Goal: Find specific page/section: Find specific page/section

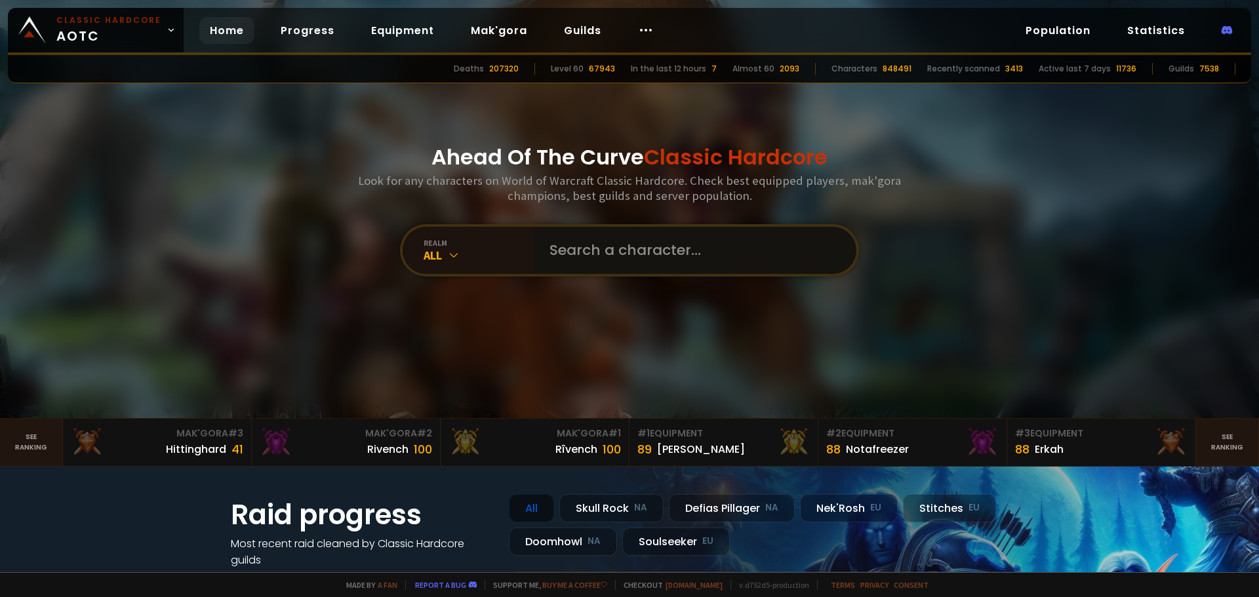
click at [636, 246] on input "text" at bounding box center [691, 250] width 299 height 47
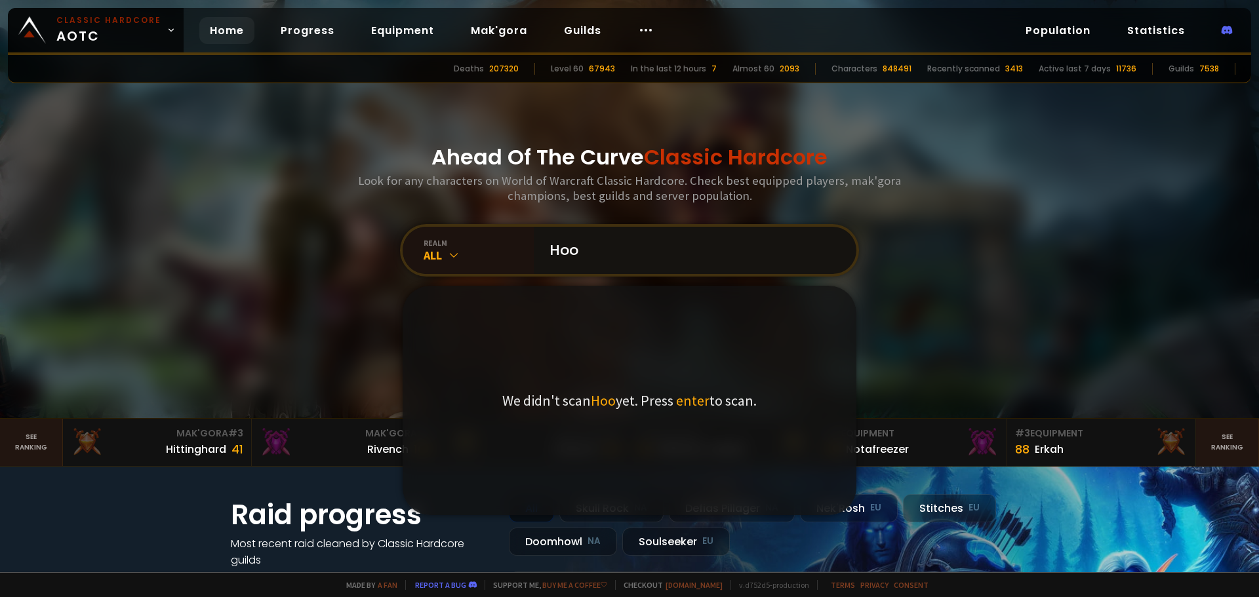
type input "Hook"
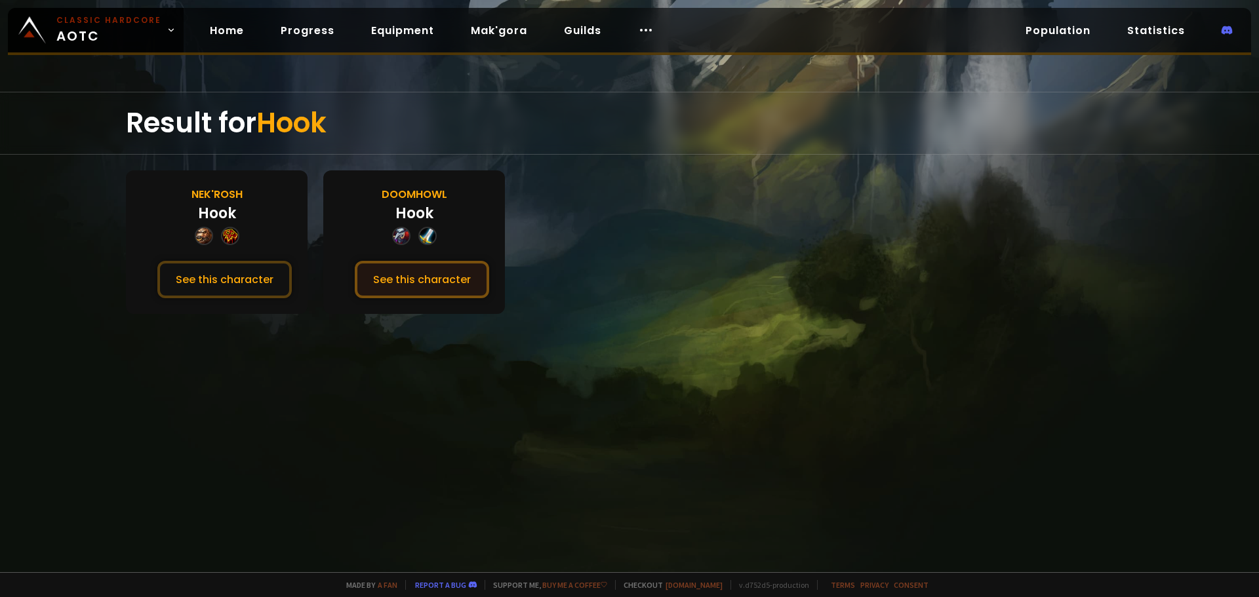
click at [415, 284] on button "See this character" at bounding box center [422, 279] width 134 height 37
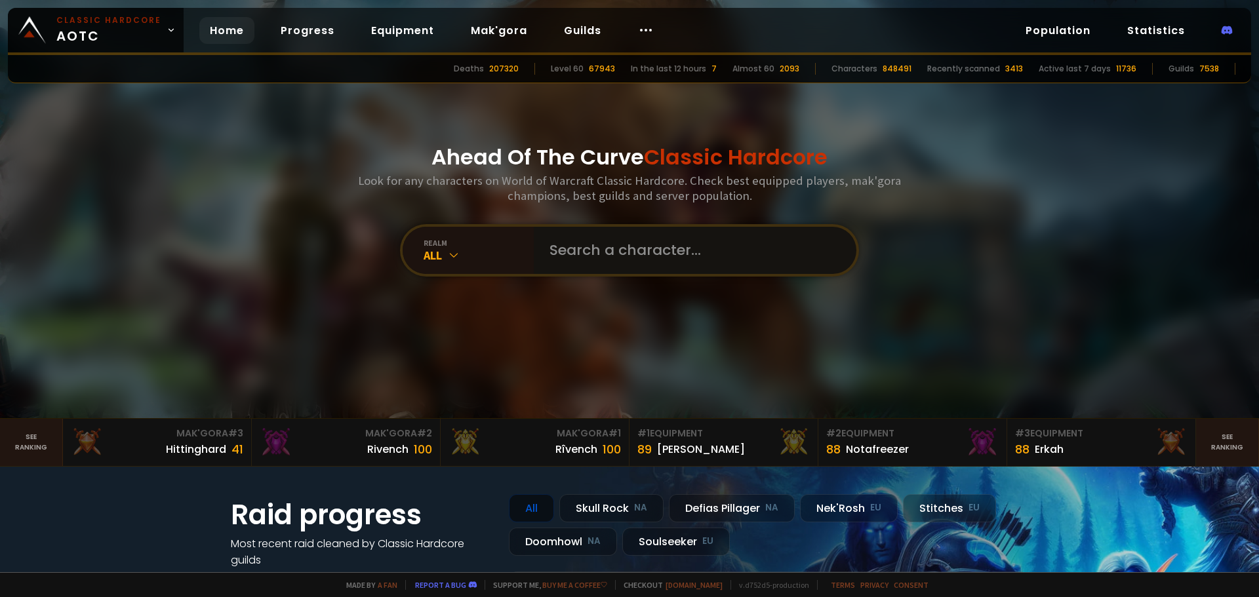
click at [589, 238] on input "text" at bounding box center [691, 250] width 299 height 47
type input "Hooks"
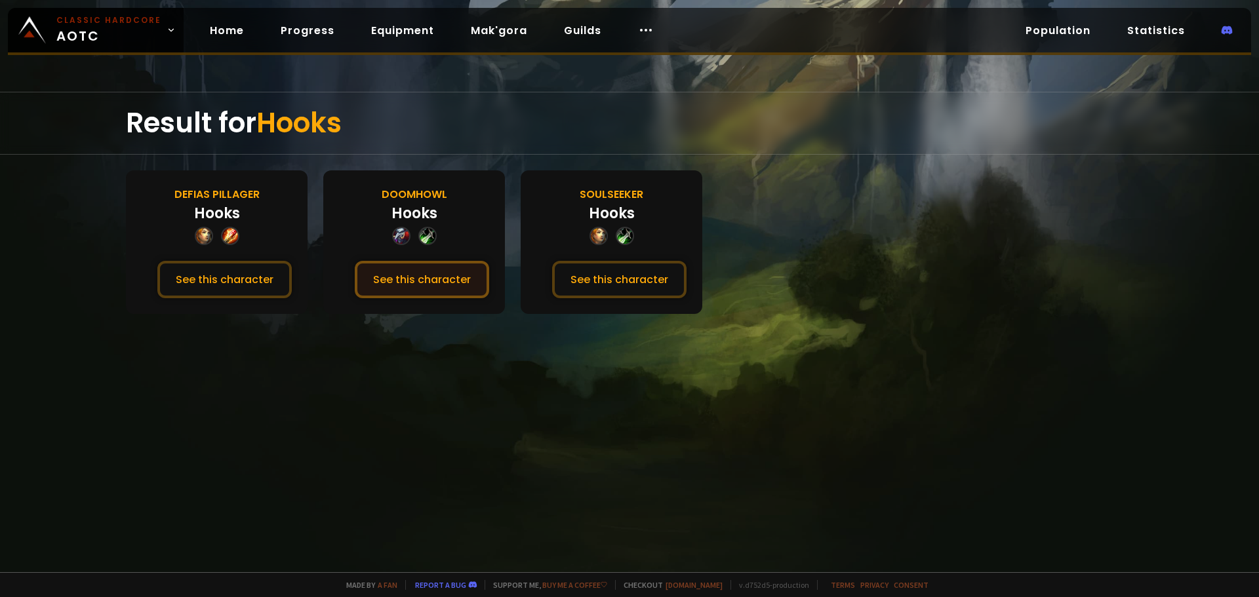
click at [422, 275] on button "See this character" at bounding box center [422, 279] width 134 height 37
